Goal: Task Accomplishment & Management: Use online tool/utility

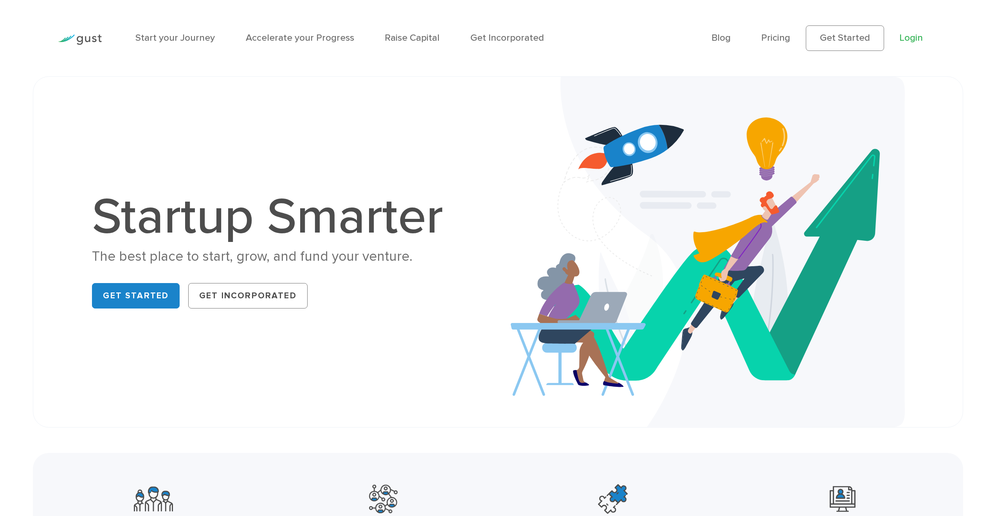
click at [913, 43] on link "Login" at bounding box center [911, 37] width 23 height 11
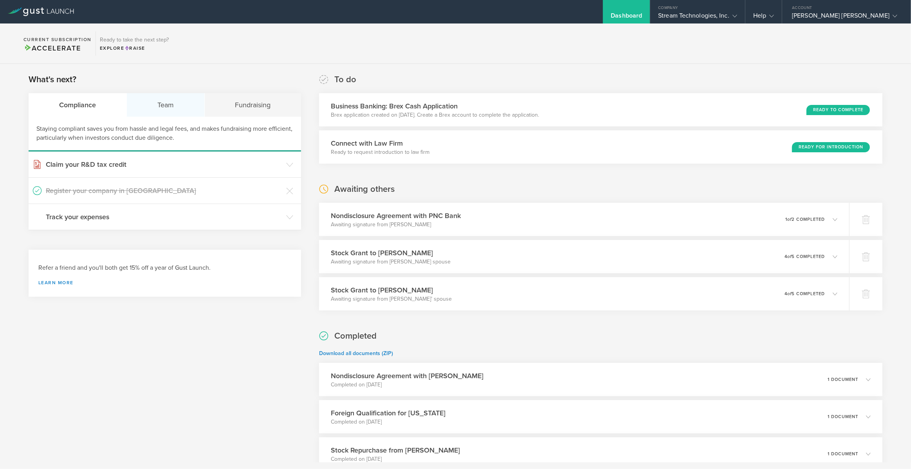
click at [179, 112] on div "Team" at bounding box center [166, 104] width 78 height 23
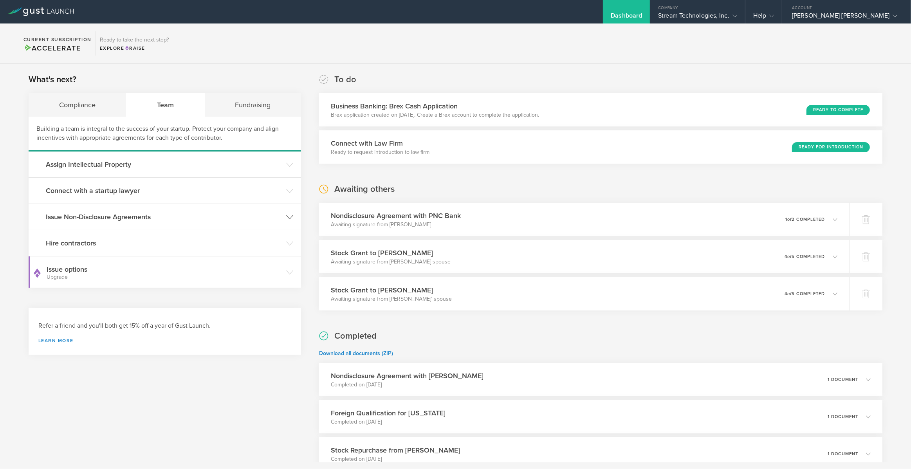
click at [171, 216] on h3 "Issue Non-Disclosure Agreements" at bounding box center [164, 217] width 236 height 10
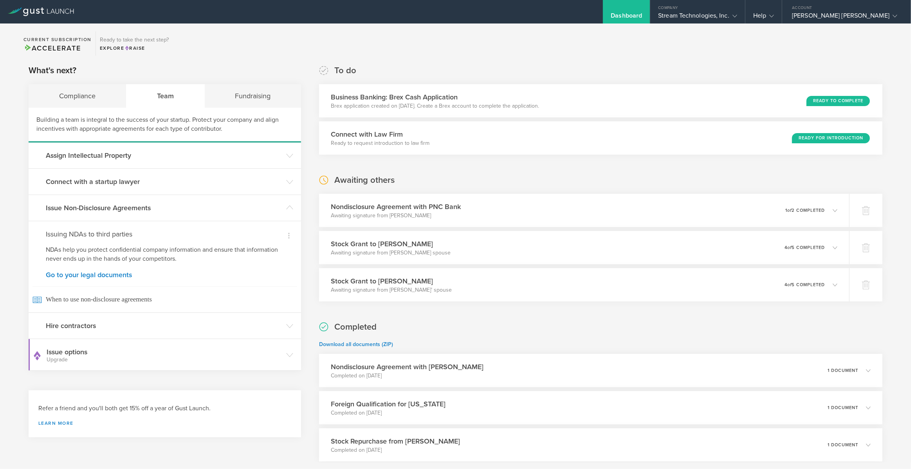
scroll to position [14, 0]
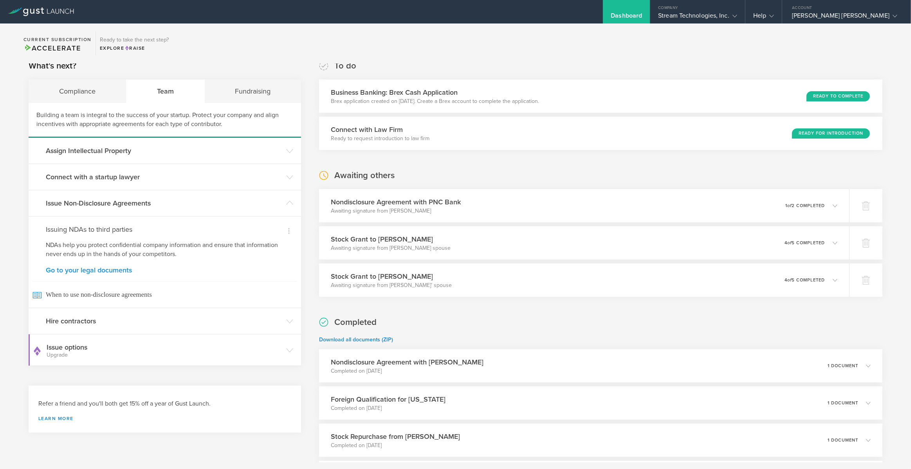
click at [96, 272] on link "Go to your legal documents" at bounding box center [165, 270] width 238 height 7
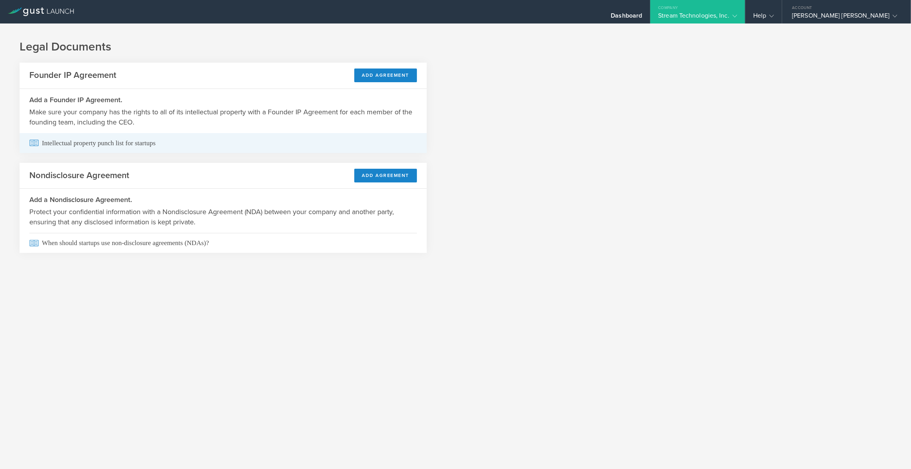
click at [62, 144] on span "Intellectual property punch list for startups" at bounding box center [223, 143] width 388 height 20
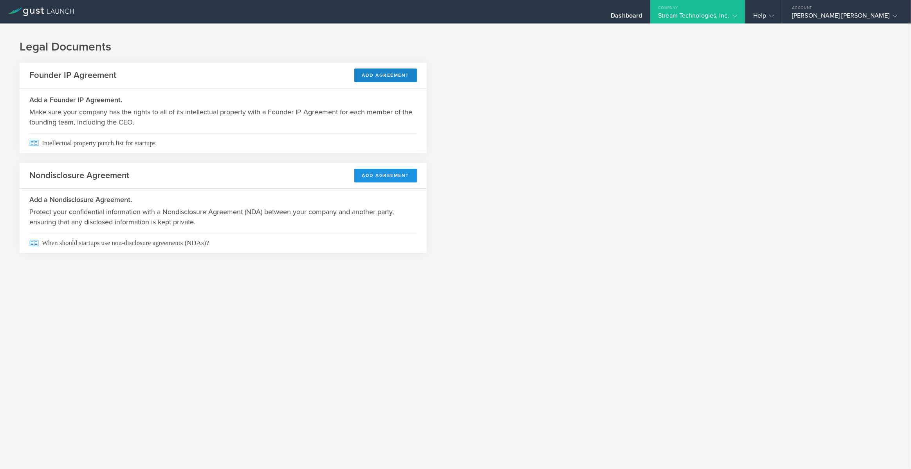
click at [398, 176] on button "Add Agreement" at bounding box center [385, 176] width 63 height 14
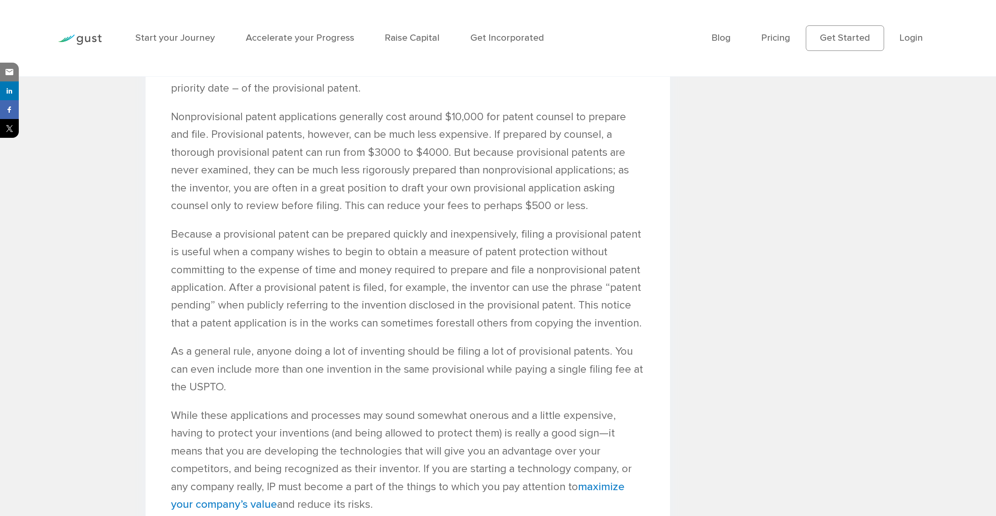
scroll to position [2282, 0]
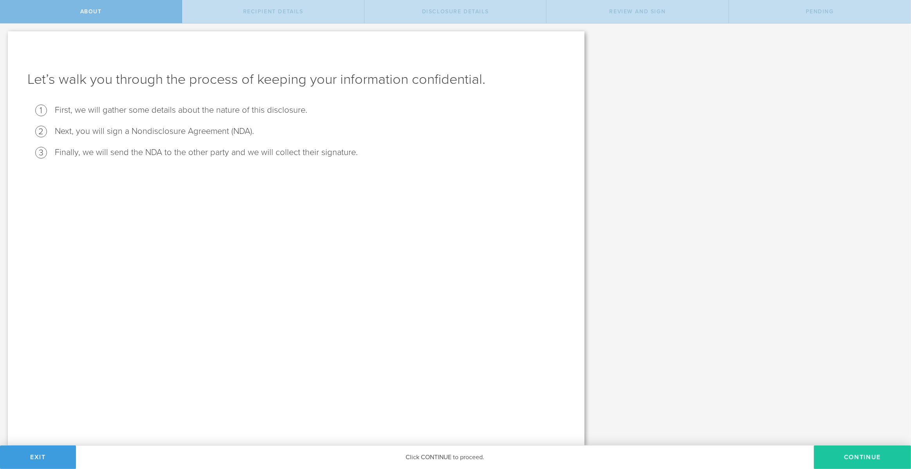
click at [836, 458] on button "Continue" at bounding box center [862, 457] width 97 height 23
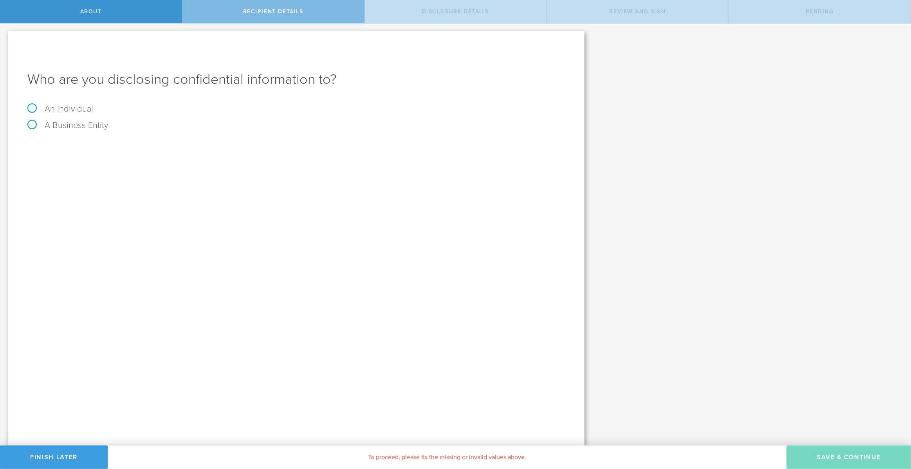
click at [72, 123] on label "A Business Entity" at bounding box center [67, 125] width 81 height 10
click at [5, 36] on input "A Business Entity" at bounding box center [2, 29] width 5 height 13
radio input "true"
